Goal: Task Accomplishment & Management: Manage account settings

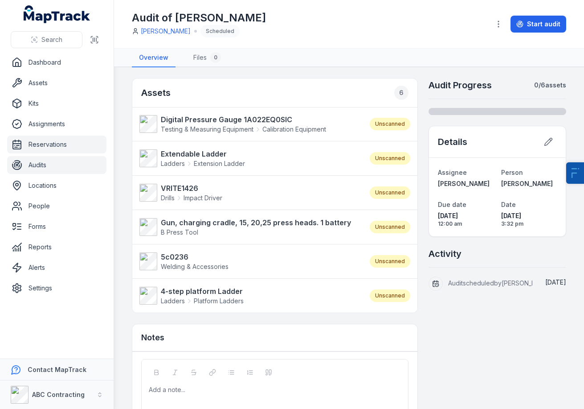
click at [50, 142] on link "Reservations" at bounding box center [56, 145] width 99 height 18
click at [45, 90] on link "Assets" at bounding box center [56, 83] width 99 height 18
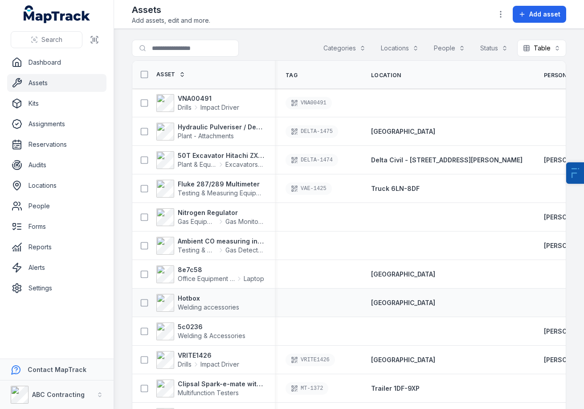
scroll to position [59, 0]
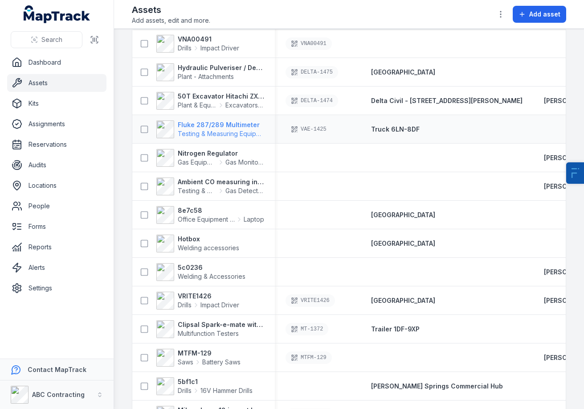
click at [227, 125] on strong "Fluke 287/289 Multimeter" at bounding box center [221, 124] width 86 height 9
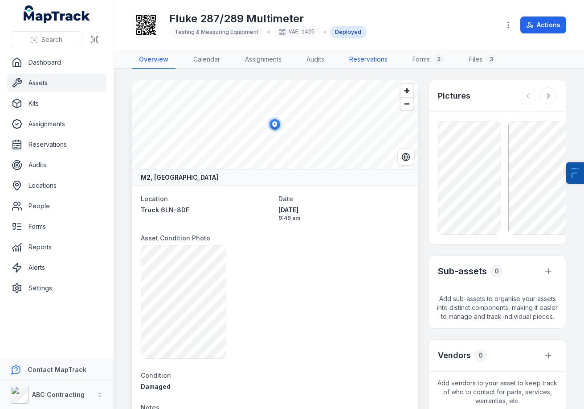
click at [373, 59] on link "Reservations" at bounding box center [368, 59] width 53 height 19
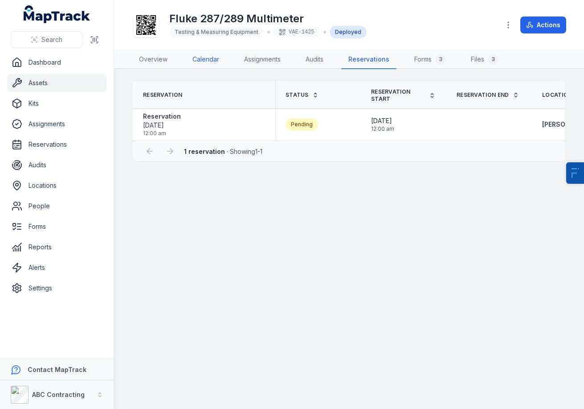
click at [202, 59] on link "Calendar" at bounding box center [205, 59] width 41 height 19
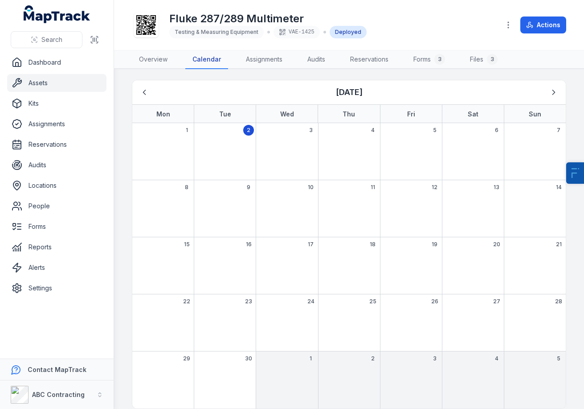
scroll to position [11, 0]
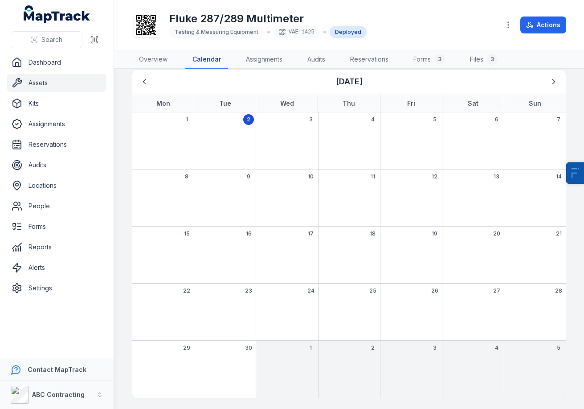
click at [173, 244] on div "15" at bounding box center [163, 254] width 62 height 57
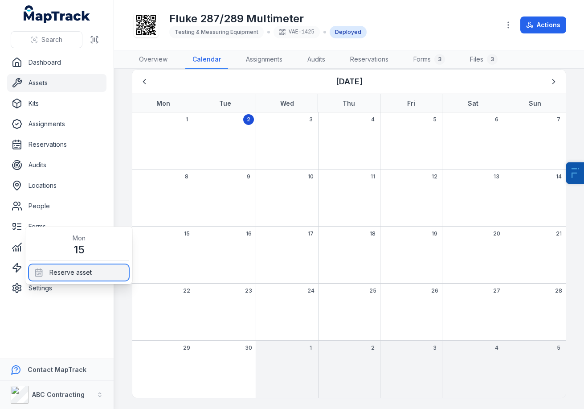
click at [78, 269] on div "Reserve asset" at bounding box center [79, 272] width 100 height 16
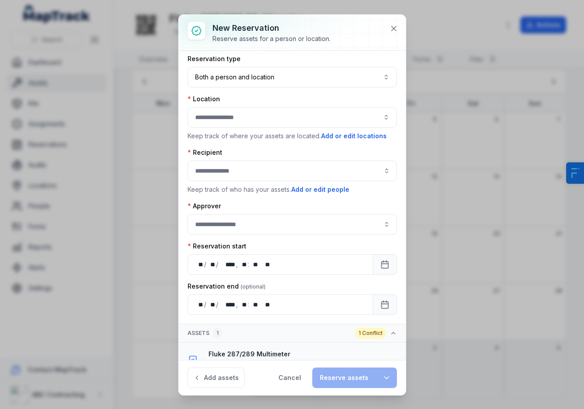
scroll to position [0, 0]
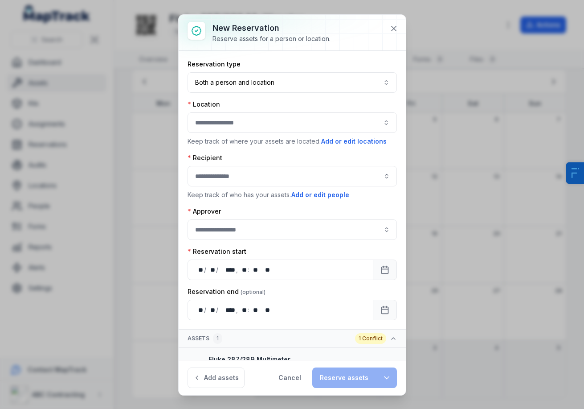
click at [267, 128] on button "button" at bounding box center [293, 122] width 210 height 21
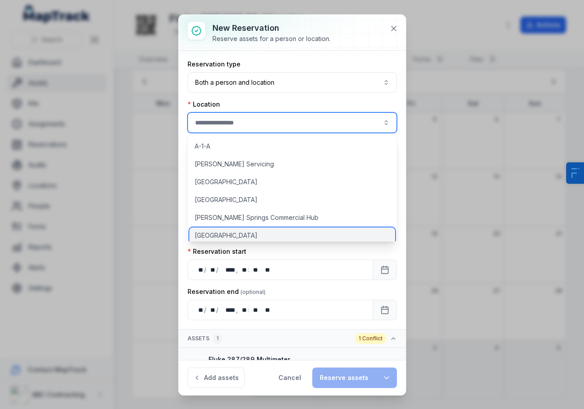
click at [238, 236] on span "[GEOGRAPHIC_DATA]" at bounding box center [226, 235] width 63 height 9
type input "**********"
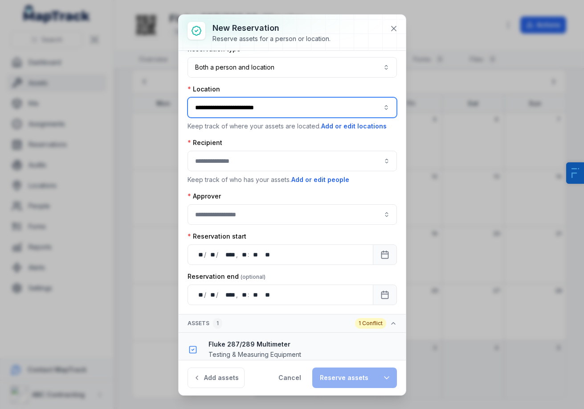
scroll to position [18, 0]
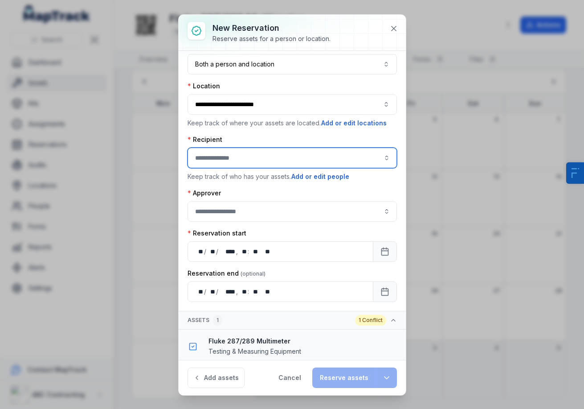
click at [261, 153] on input ":r97:-form-item-label" at bounding box center [293, 158] width 210 height 21
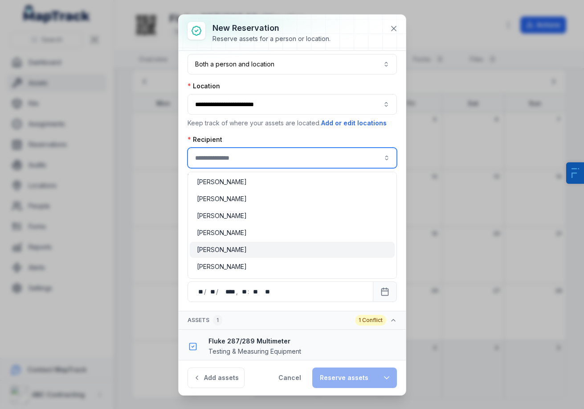
type input "**********"
click at [249, 243] on div "[PERSON_NAME]" at bounding box center [292, 250] width 205 height 16
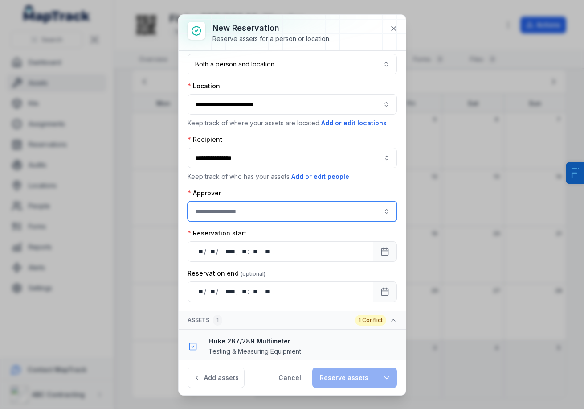
click at [257, 209] on input ":r9b:-form-item-label" at bounding box center [293, 211] width 210 height 21
click at [243, 262] on div "[PERSON_NAME]" at bounding box center [292, 269] width 205 height 16
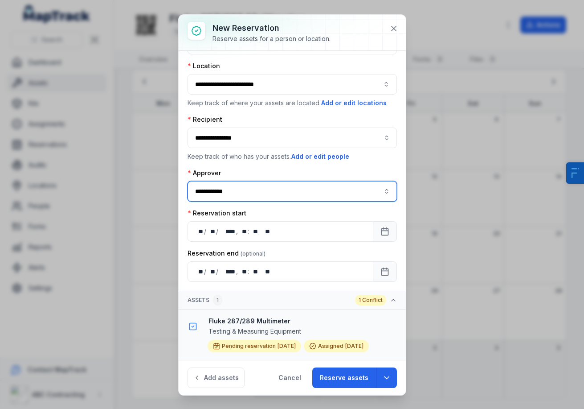
type input "**********"
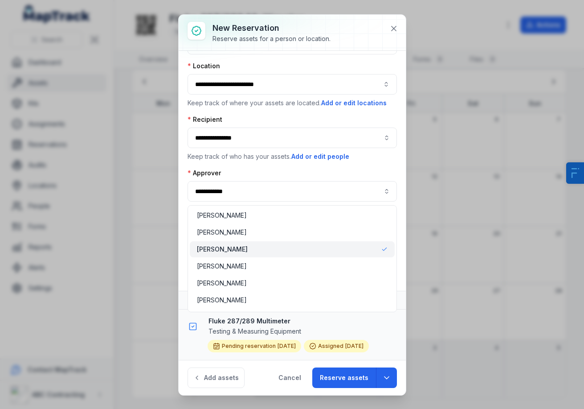
click at [366, 169] on div "**********" at bounding box center [293, 185] width 210 height 33
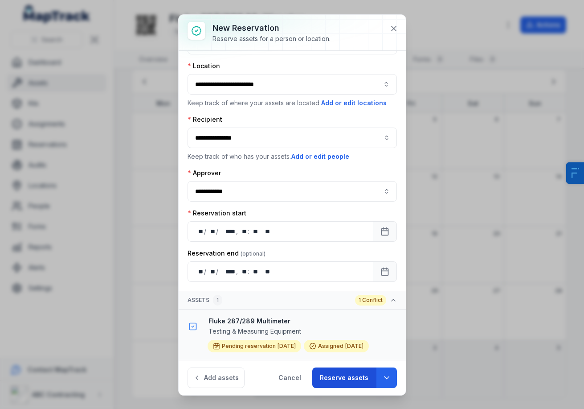
click at [337, 381] on button "Reserve assets" at bounding box center [345, 377] width 64 height 21
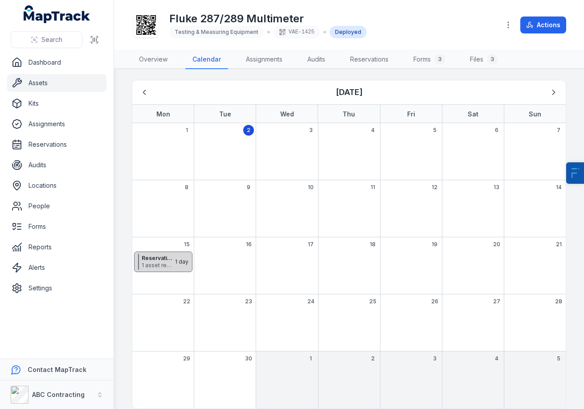
click at [156, 265] on span "1 asset reserved" at bounding box center [158, 265] width 33 height 7
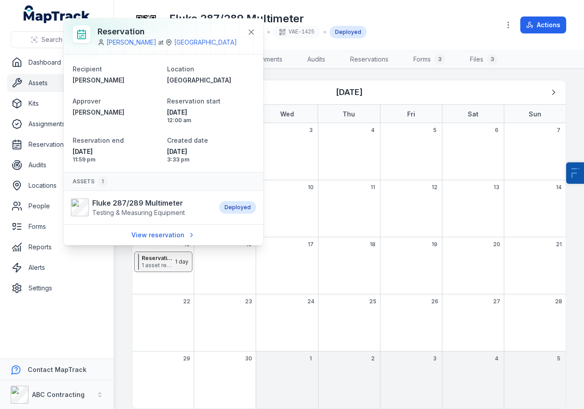
click at [395, 18] on div "Fluke 287/289 Multimeter Testing & Measuring Equipment VAE-1425 Deployed" at bounding box center [312, 25] width 361 height 29
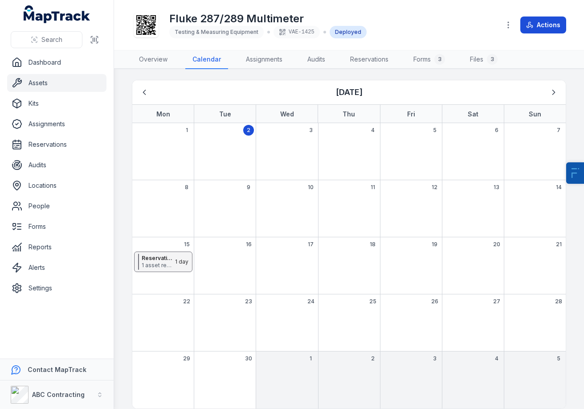
click at [527, 25] on icon at bounding box center [529, 24] width 7 height 7
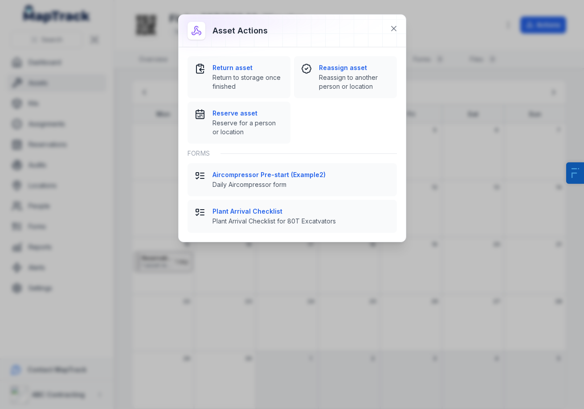
click at [481, 37] on div "Asset actions Return asset Return to storage once finished Reassign asset Reass…" at bounding box center [292, 204] width 584 height 409
click at [391, 26] on icon at bounding box center [394, 28] width 9 height 9
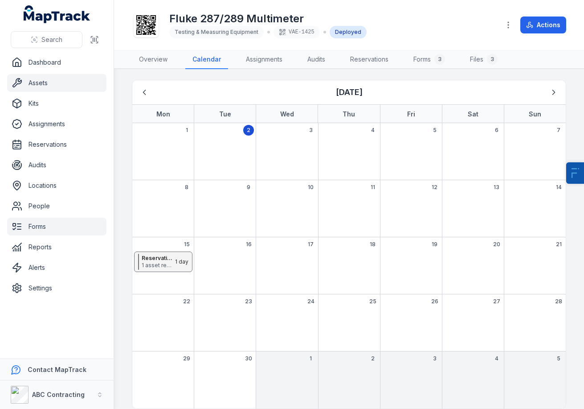
click at [59, 230] on link "Forms" at bounding box center [56, 227] width 99 height 18
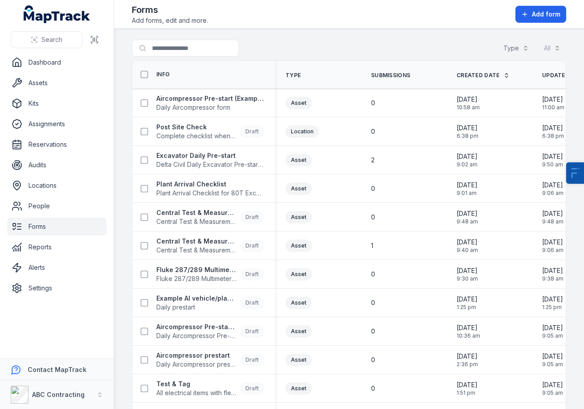
click at [454, 46] on div "Search for forms Type All" at bounding box center [349, 50] width 435 height 21
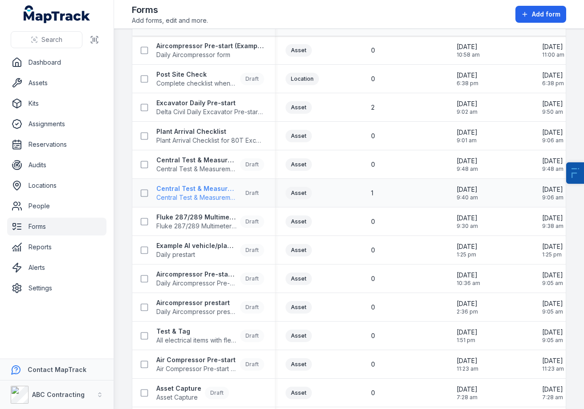
scroll to position [54, 0]
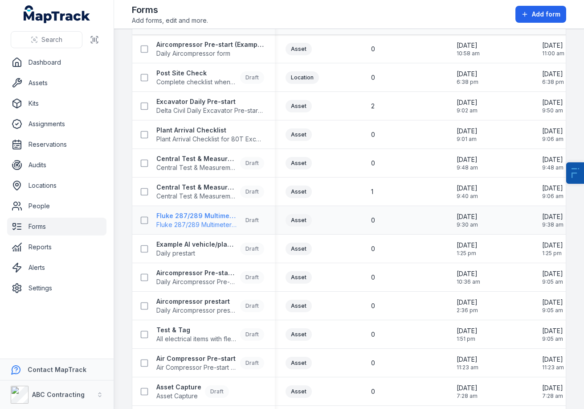
click at [195, 221] on span "Fluke 287/289 Multimeter Calibration Form" at bounding box center [196, 224] width 80 height 9
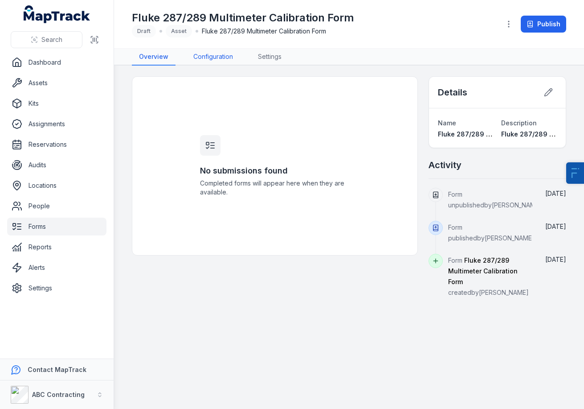
click at [220, 61] on link "Configuration" at bounding box center [213, 57] width 54 height 17
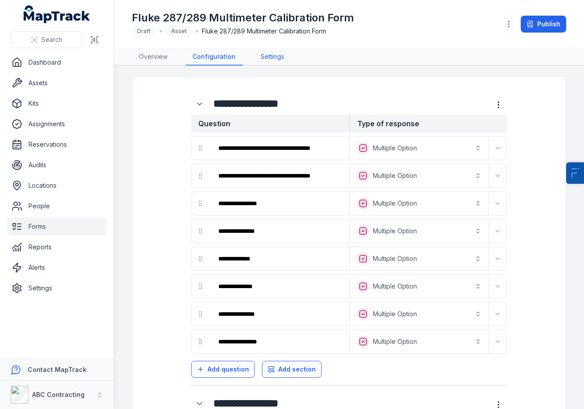
click at [274, 55] on link "Settings" at bounding box center [273, 57] width 38 height 17
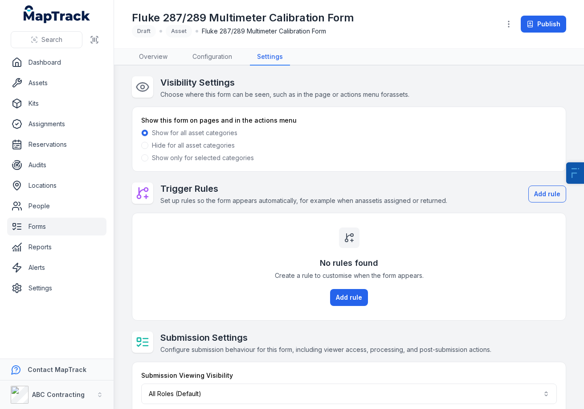
click at [167, 155] on label "Show only for selected categories" at bounding box center [203, 157] width 102 height 9
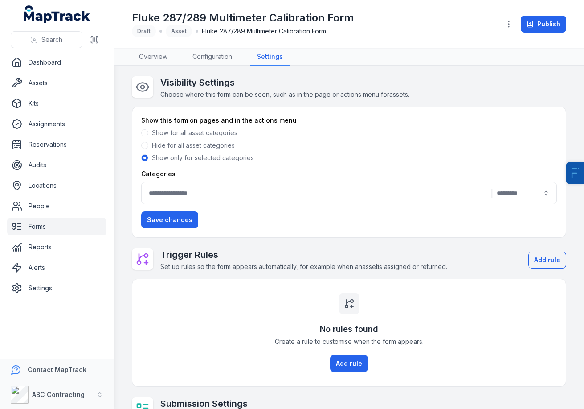
click at [206, 183] on button "|" at bounding box center [349, 193] width 416 height 22
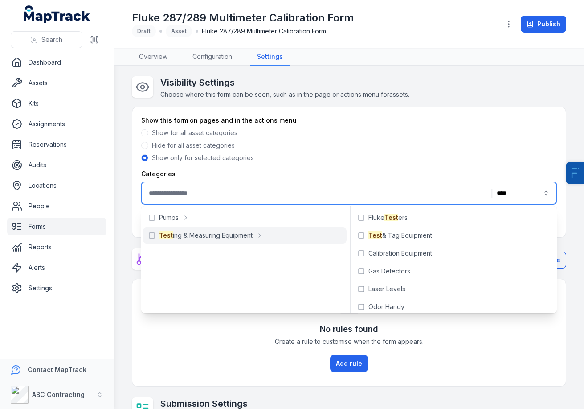
type input "****"
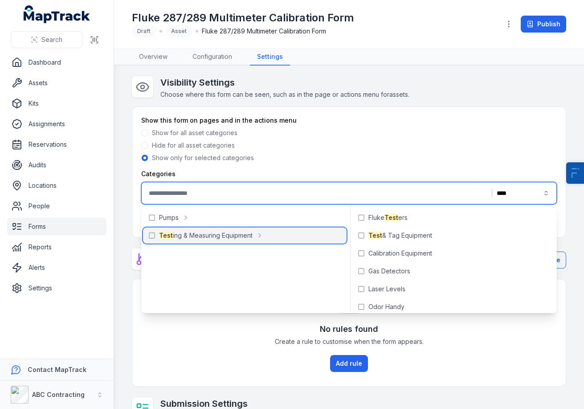
click at [268, 234] on div "Test ing & Measuring Equipment" at bounding box center [245, 235] width 204 height 16
type input "**********"
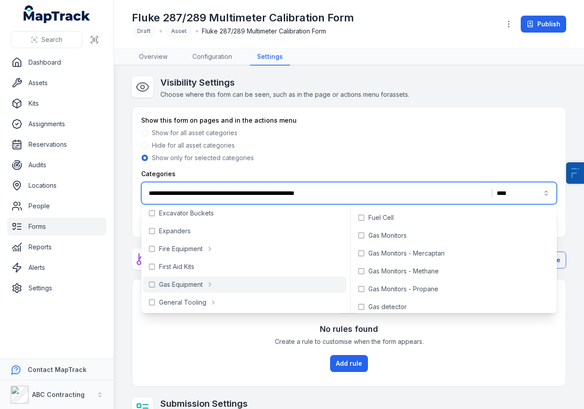
scroll to position [197, 0]
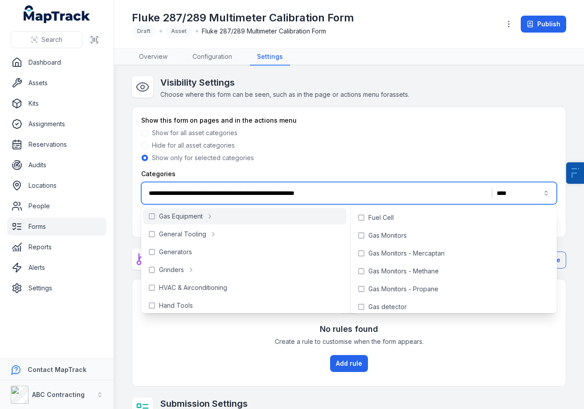
click at [452, 81] on div "Visibility Settings Choose where this form can be seen, such as in the page or …" at bounding box center [349, 87] width 435 height 23
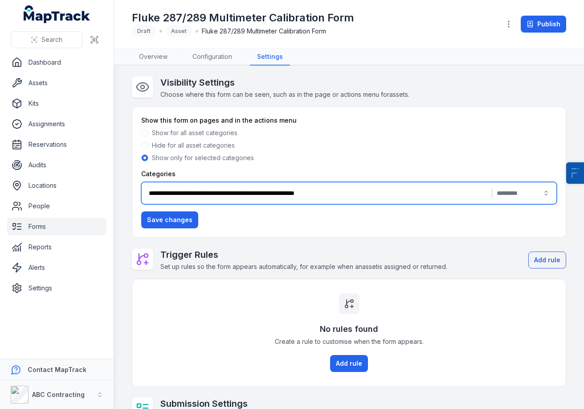
scroll to position [94, 0]
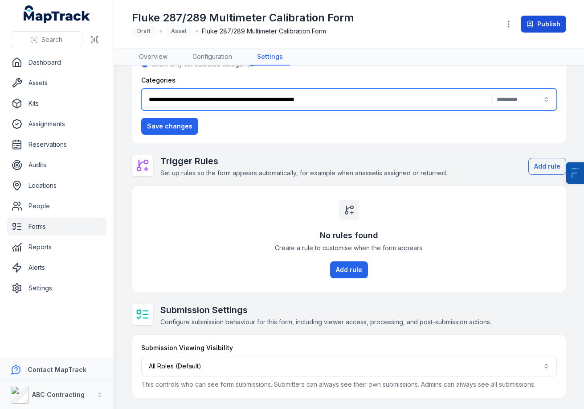
click at [542, 25] on button "Publish" at bounding box center [543, 24] width 45 height 17
